Goal: Task Accomplishment & Management: Use online tool/utility

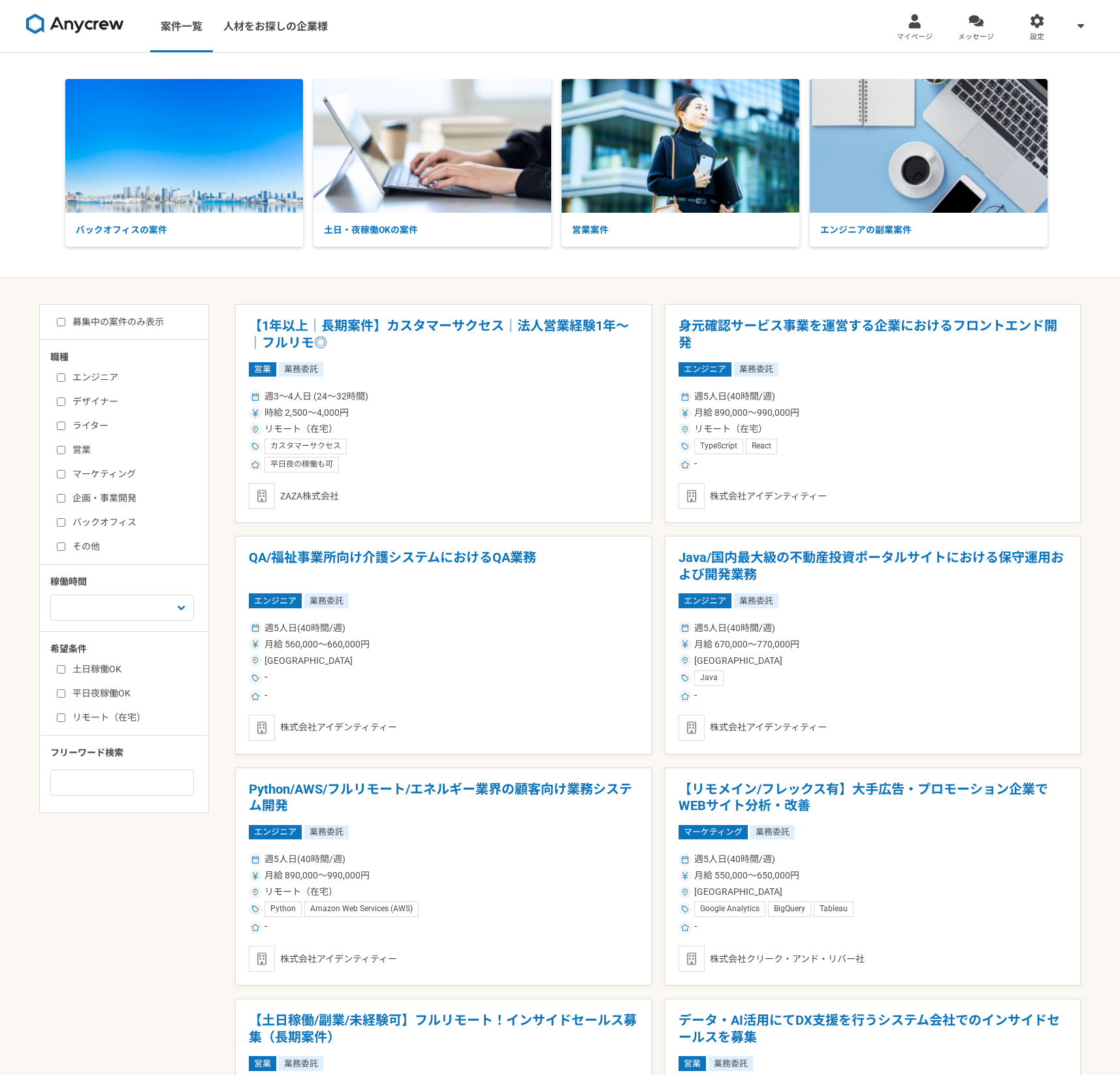
click at [127, 317] on label "募集中の案件のみ表示" at bounding box center [111, 321] width 107 height 14
click at [65, 318] on input "募集中の案件のみ表示" at bounding box center [61, 321] width 8 height 8
checkbox input "true"
click at [113, 723] on label "リモート（在宅）" at bounding box center [132, 717] width 150 height 14
click at [65, 722] on input "リモート（在宅）" at bounding box center [61, 717] width 8 height 8
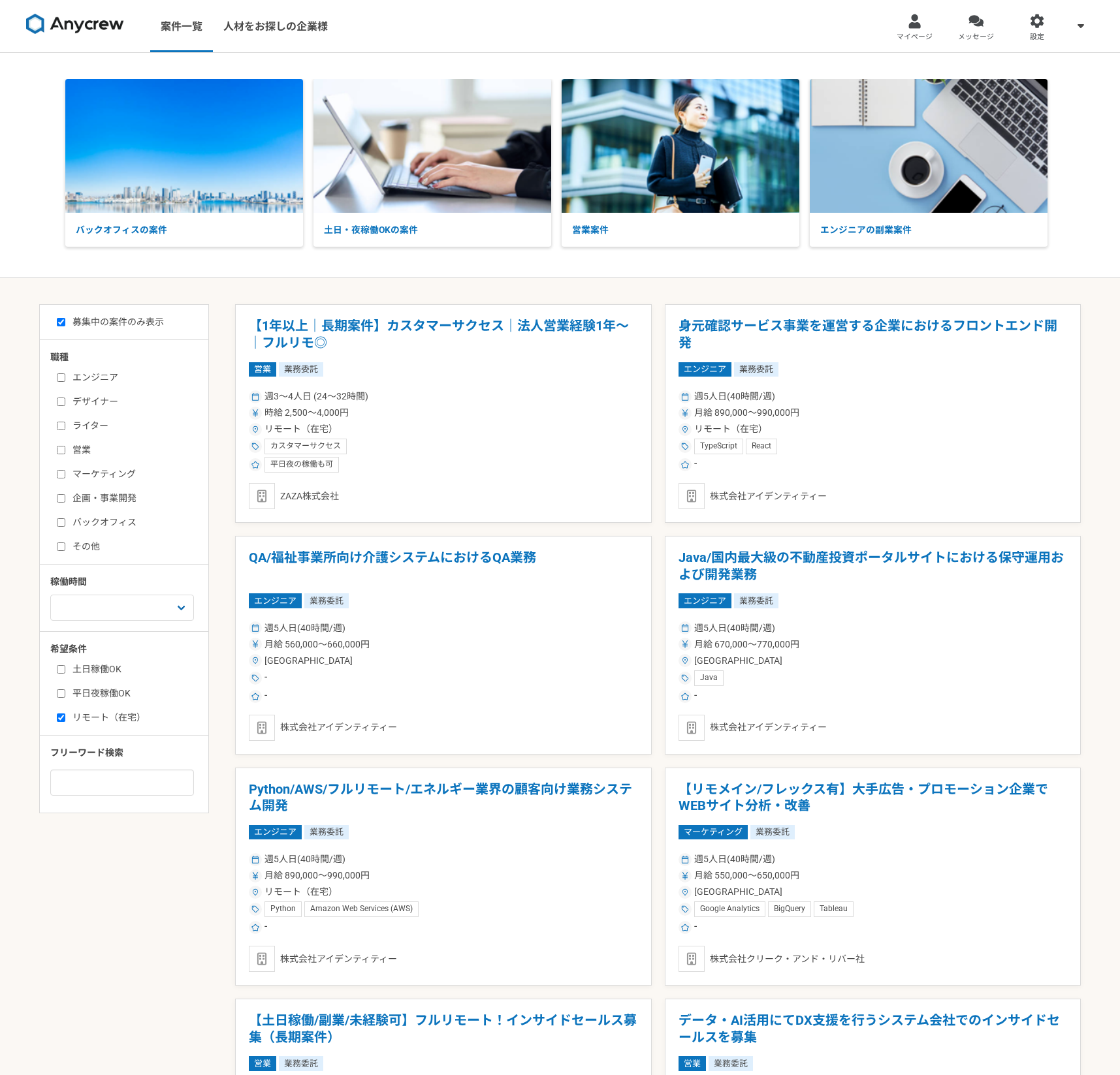
checkbox input "true"
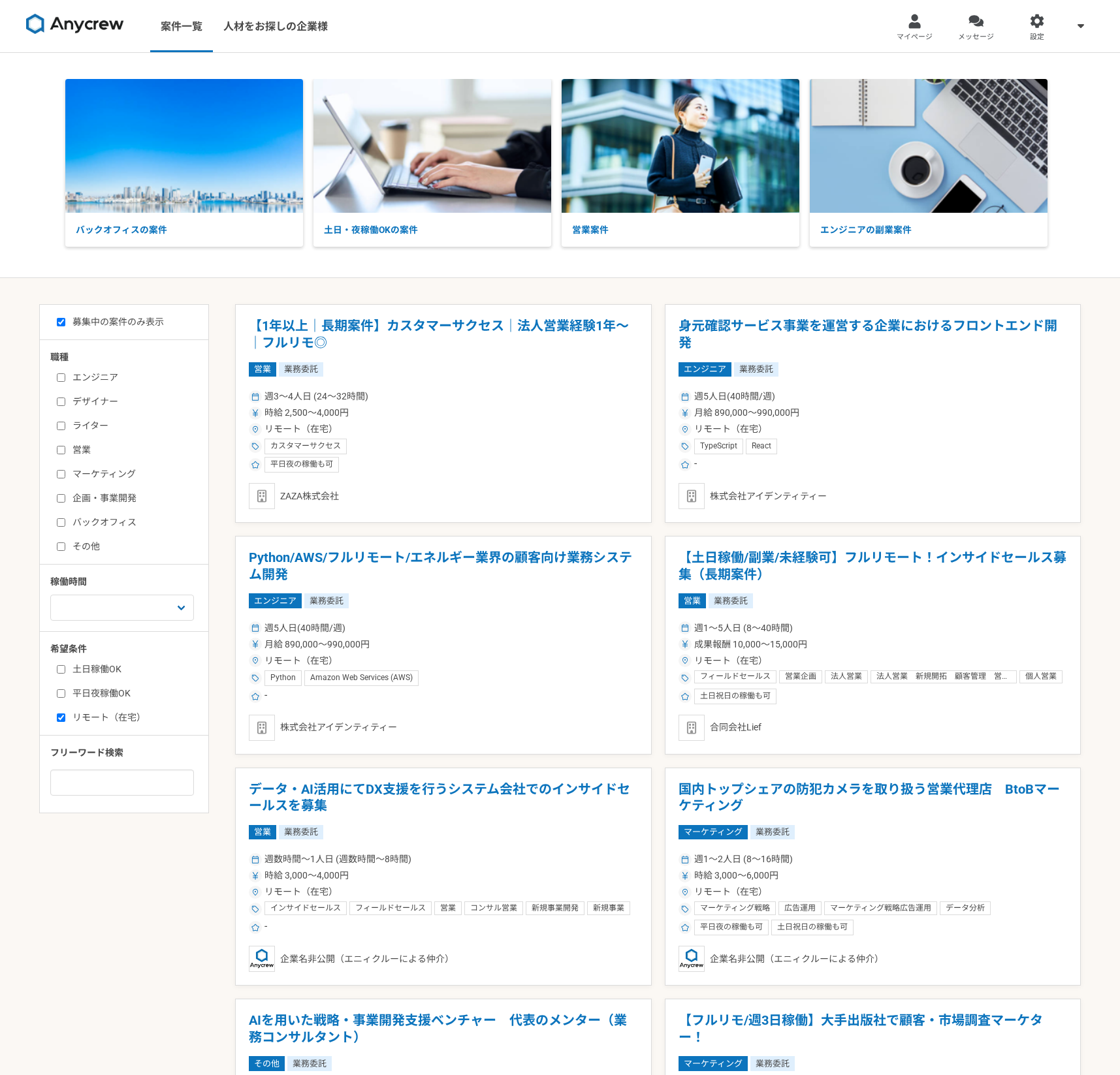
click at [89, 398] on label "デザイナー" at bounding box center [132, 401] width 150 height 14
click at [65, 398] on input "デザイナー" at bounding box center [61, 401] width 8 height 8
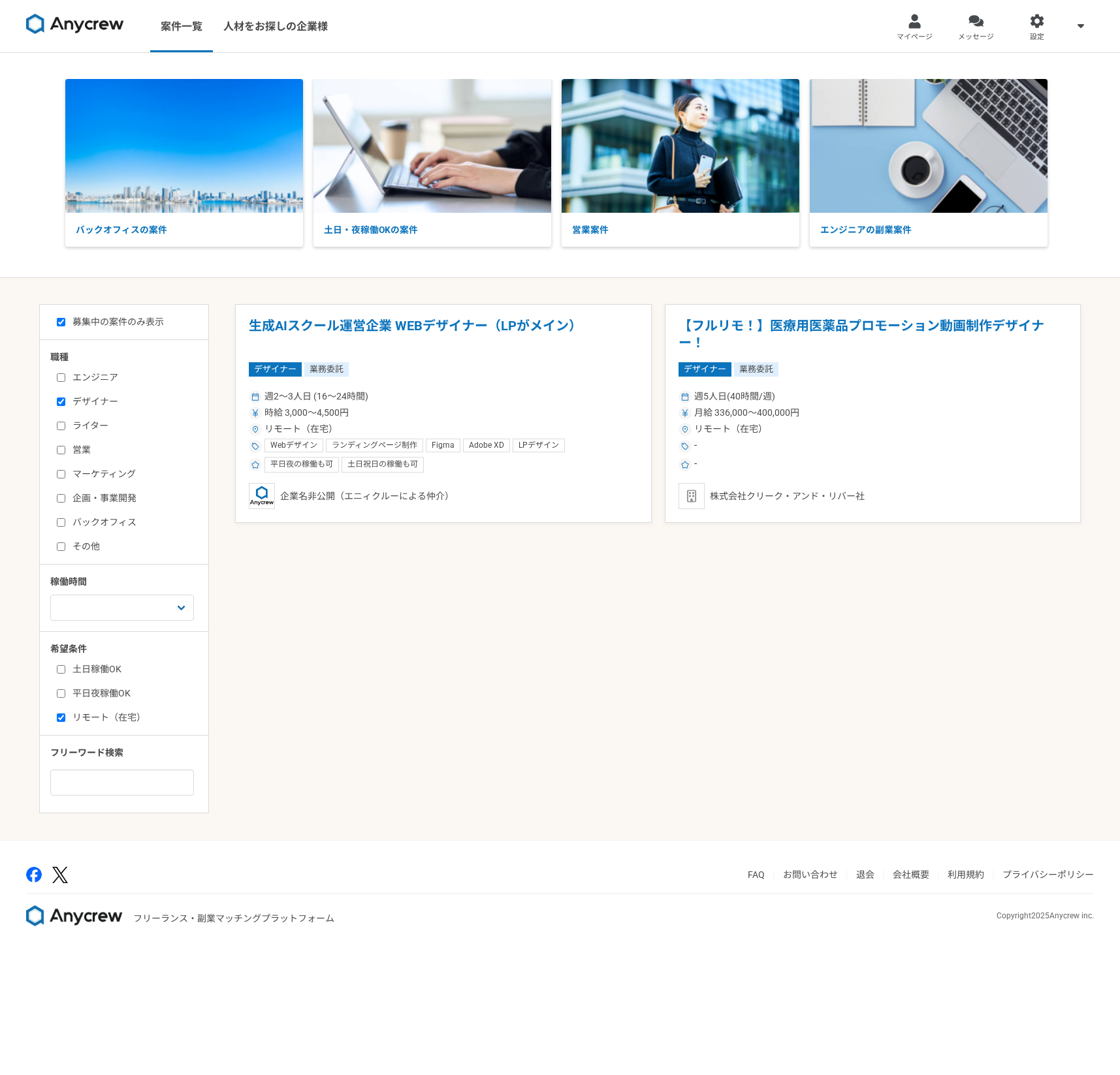
click at [88, 405] on label "デザイナー" at bounding box center [132, 401] width 150 height 14
click at [65, 405] on input "デザイナー" at bounding box center [61, 401] width 8 height 8
checkbox input "false"
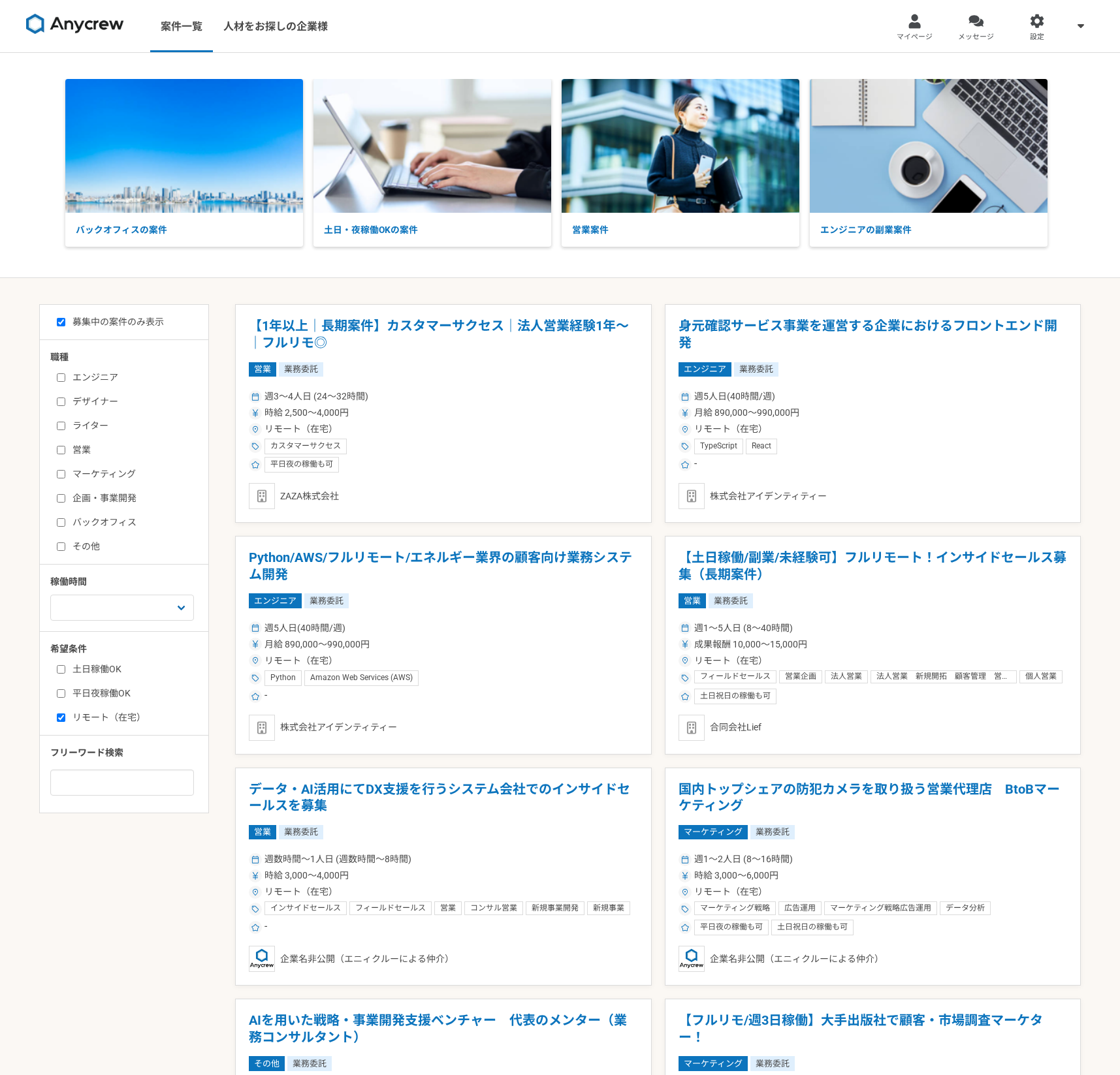
click at [115, 496] on label "企画・事業開発" at bounding box center [132, 498] width 150 height 14
click at [65, 496] on input "企画・事業開発" at bounding box center [61, 498] width 8 height 8
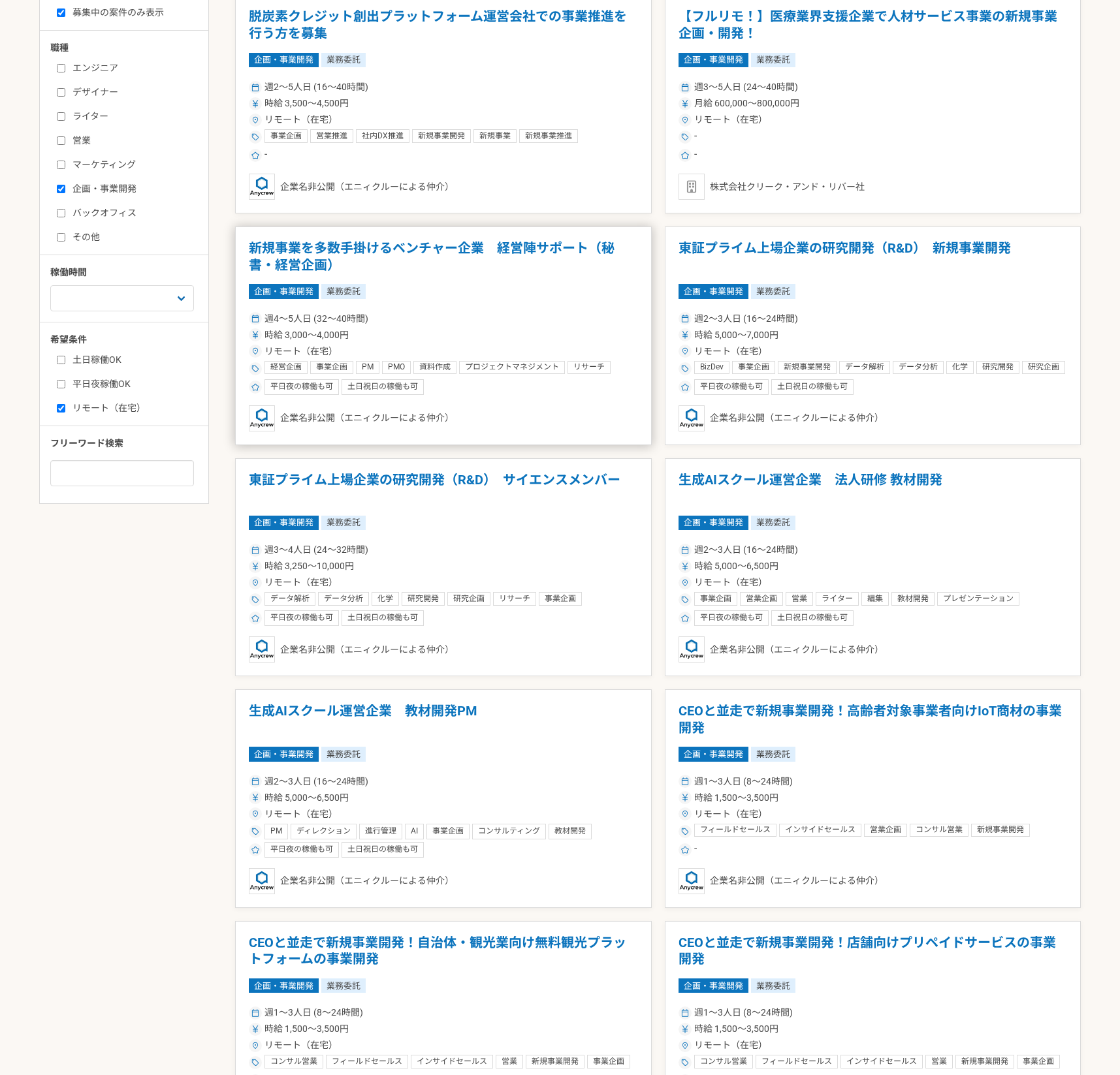
scroll to position [192, 0]
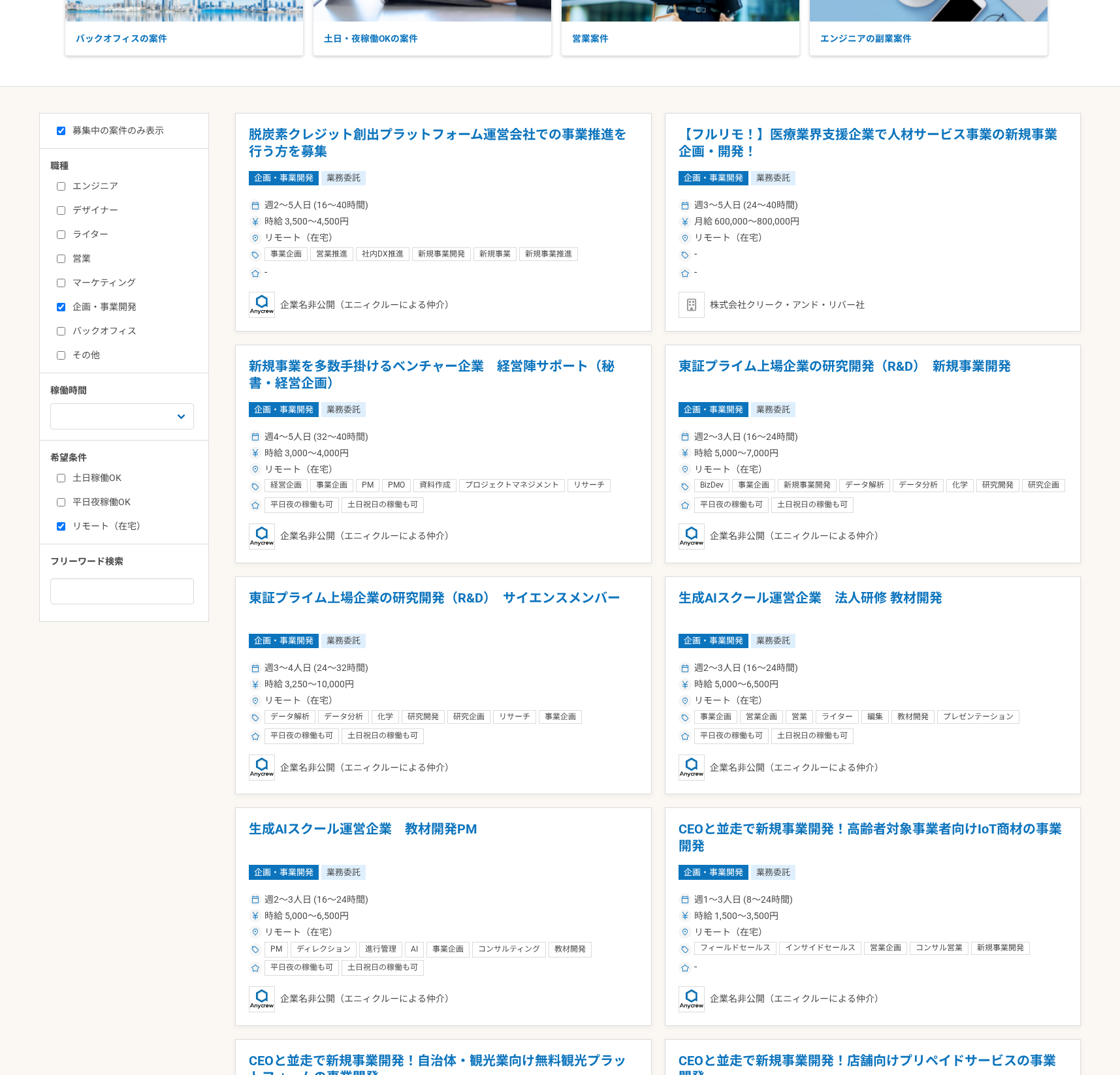
click at [97, 301] on label "企画・事業開発" at bounding box center [132, 307] width 150 height 14
click at [65, 302] on input "企画・事業開発" at bounding box center [61, 306] width 8 height 8
checkbox input "false"
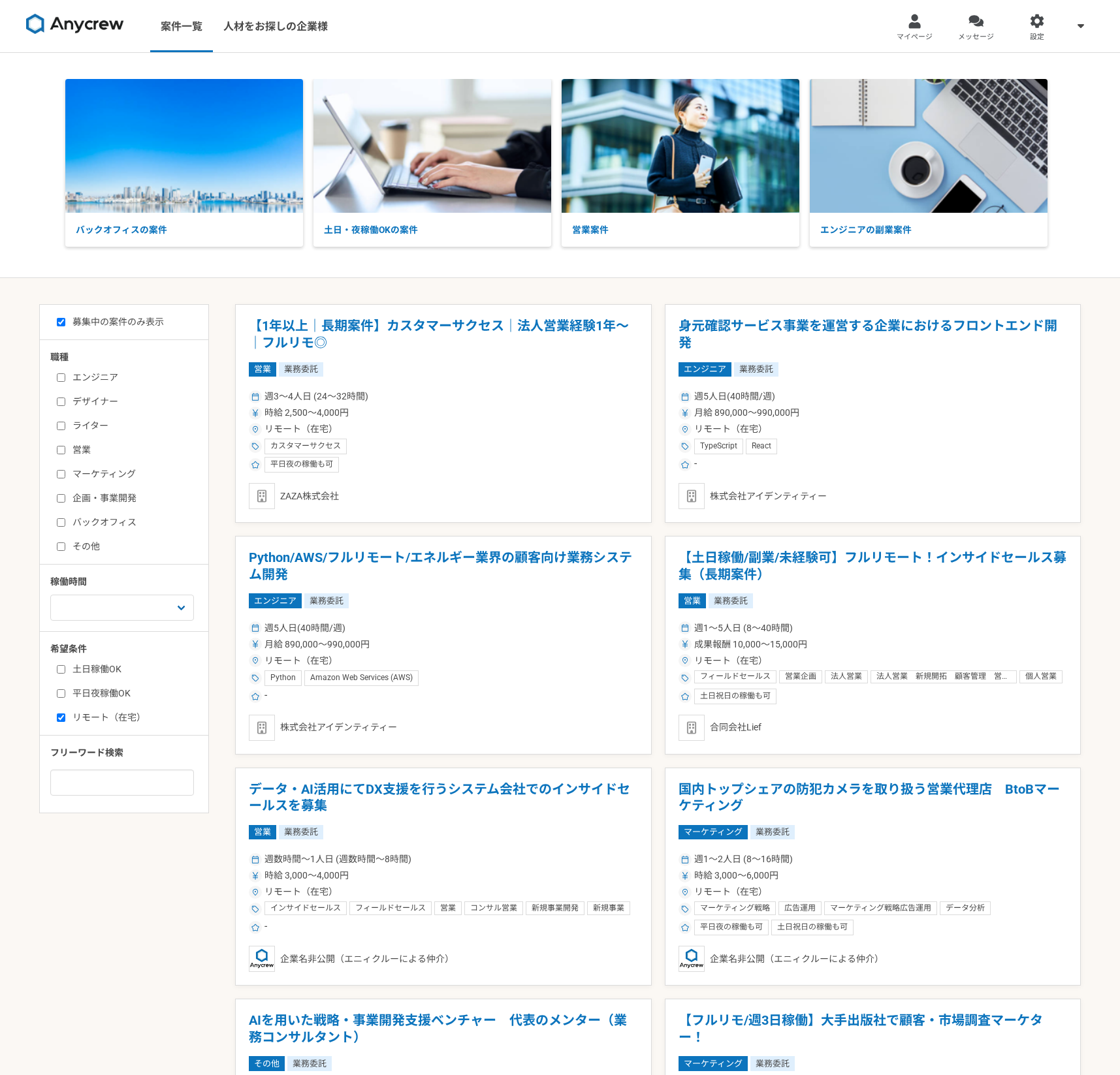
click at [91, 543] on label "その他" at bounding box center [132, 546] width 150 height 14
click at [65, 543] on input "その他" at bounding box center [61, 546] width 8 height 8
checkbox input "true"
